Goal: Task Accomplishment & Management: Use online tool/utility

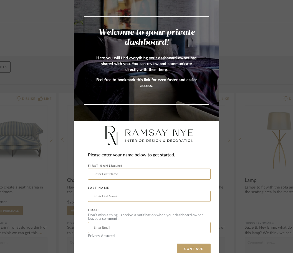
click at [188, 173] on input "text" at bounding box center [149, 174] width 122 height 11
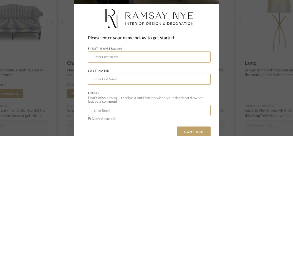
type input "[PERSON_NAME]"
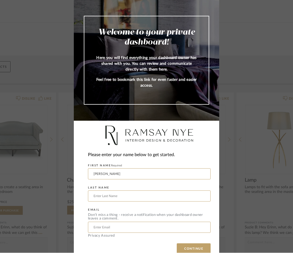
click at [157, 196] on input "text" at bounding box center [149, 196] width 122 height 11
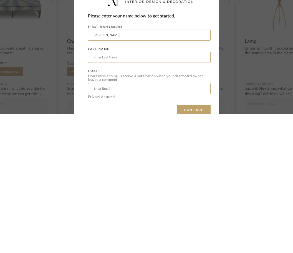
scroll to position [0, 0]
type input "[PERSON_NAME]"
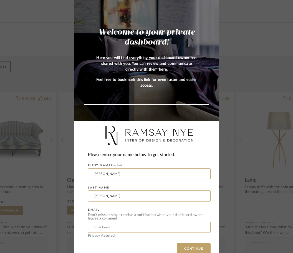
click at [142, 229] on input "text" at bounding box center [149, 227] width 122 height 11
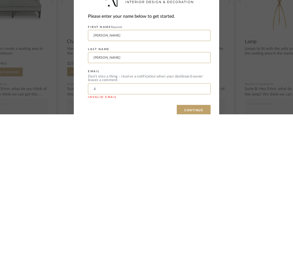
type input "Jil"
type input "[EMAIL_ADDRESS][DOMAIN_NAME]"
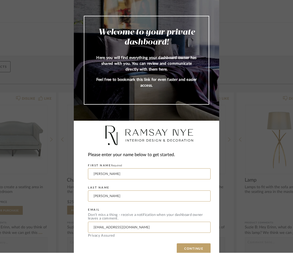
click at [196, 250] on button "CONTINUE" at bounding box center [193, 249] width 34 height 11
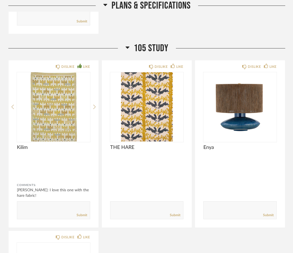
scroll to position [443, 0]
click at [237, 245] on div "DISLIKE LIKE [PERSON_NAME] Comments: [PERSON_NAME]: I love this one with the ha…" at bounding box center [146, 229] width 276 height 339
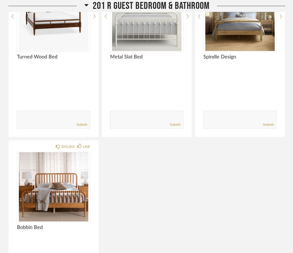
scroll to position [1305, 0]
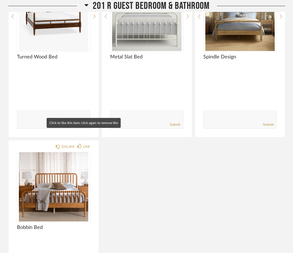
click at [82, 144] on div "LIKE" at bounding box center [83, 147] width 13 height 6
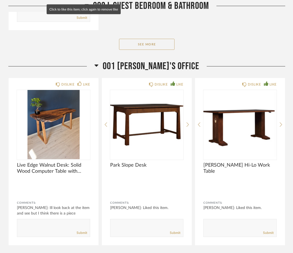
scroll to position [1973, 0]
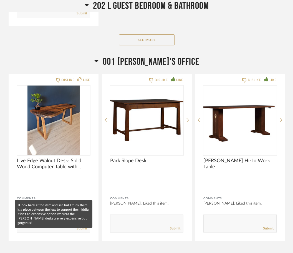
click at [79, 201] on div "[PERSON_NAME]: Ill look back at the item and see but I think there is a piece b…" at bounding box center [53, 209] width 73 height 17
click at [165, 34] on button "See More" at bounding box center [146, 39] width 55 height 11
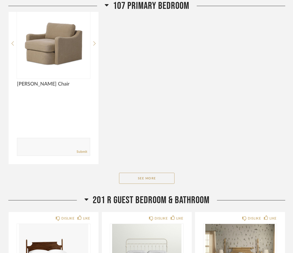
scroll to position [1063, 0]
click at [164, 173] on button "See More" at bounding box center [146, 178] width 55 height 11
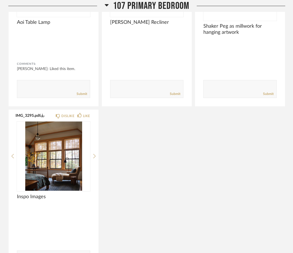
scroll to position [1295, 0]
click at [94, 156] on icon at bounding box center [94, 158] width 2 height 5
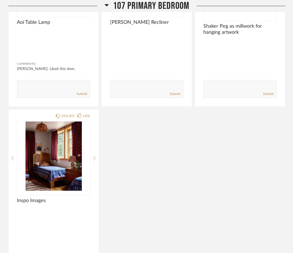
click at [67, 152] on img "1" at bounding box center [53, 156] width 73 height 69
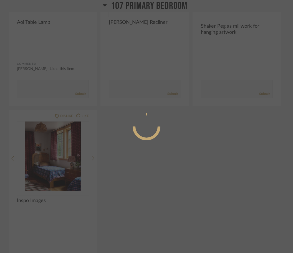
scroll to position [0, 0]
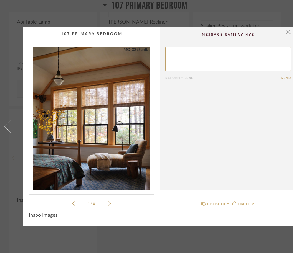
click at [109, 201] on icon at bounding box center [109, 203] width 2 height 5
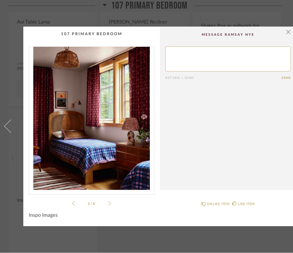
click at [110, 202] on icon at bounding box center [109, 203] width 2 height 5
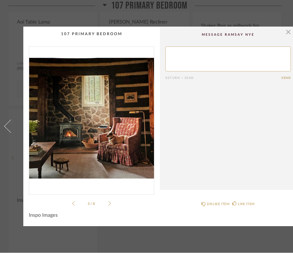
click at [110, 206] on icon at bounding box center [109, 203] width 2 height 5
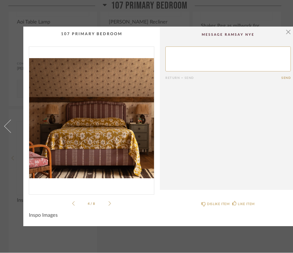
click at [111, 203] on icon at bounding box center [109, 203] width 2 height 5
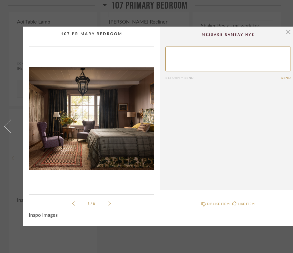
click at [108, 206] on icon at bounding box center [109, 203] width 2 height 5
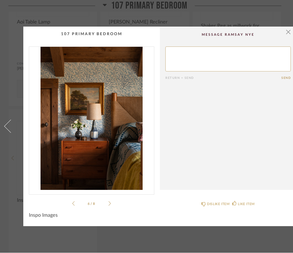
click at [110, 201] on icon at bounding box center [109, 203] width 2 height 5
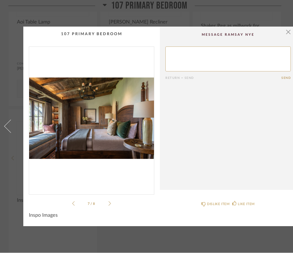
click at [111, 205] on icon at bounding box center [109, 203] width 2 height 5
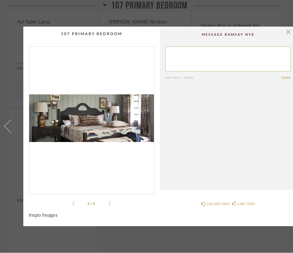
click at [12, 206] on link at bounding box center [7, 127] width 15 height 200
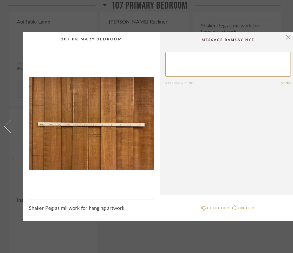
click at [177, 23] on div "× Return = Send Send Shaker Peg as millwork for hanging artwork DISLIKE ITEM LI…" at bounding box center [146, 126] width 293 height 253
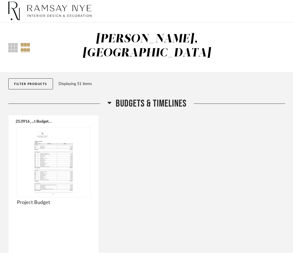
scroll to position [1295, 0]
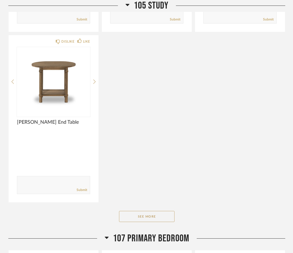
scroll to position [642, 0]
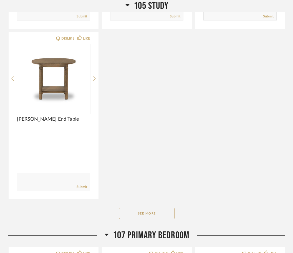
click at [158, 208] on button "See More" at bounding box center [146, 213] width 55 height 11
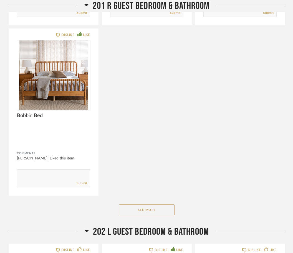
scroll to position [2108, 0]
click at [151, 204] on button "See More" at bounding box center [146, 209] width 55 height 11
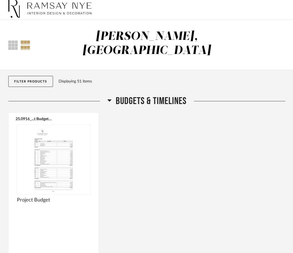
scroll to position [0, 0]
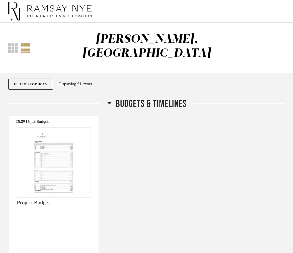
click at [27, 43] on div at bounding box center [26, 47] width 10 height 9
click at [12, 43] on div at bounding box center [12, 47] width 9 height 9
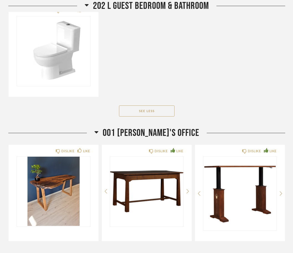
scroll to position [2121, 0]
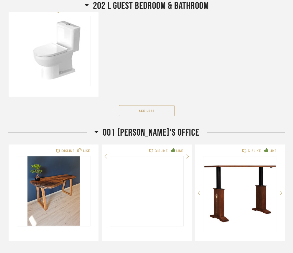
click at [187, 159] on icon at bounding box center [187, 156] width 2 height 4
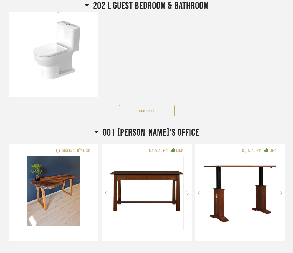
click at [188, 191] on icon at bounding box center [187, 193] width 2 height 5
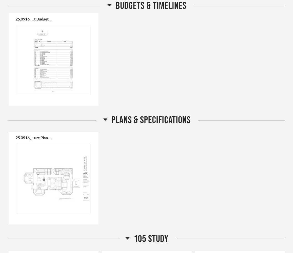
scroll to position [0, 0]
